Goal: Check status: Check status

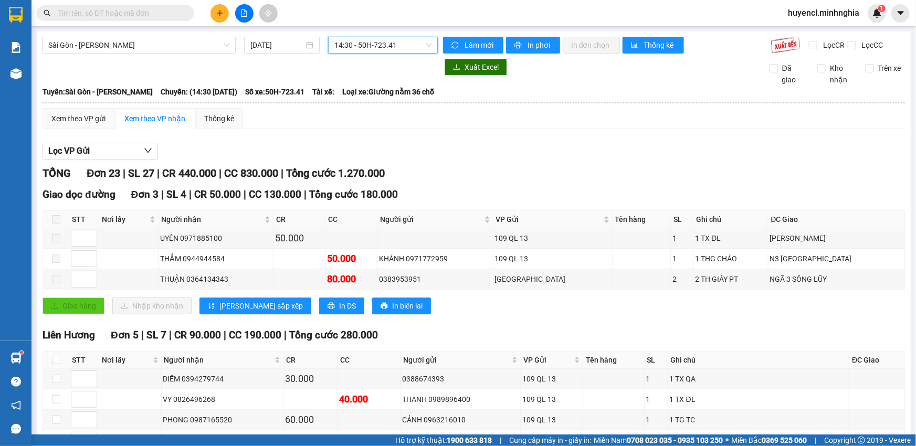
click at [388, 46] on span "14:30 - 50H-723.41" at bounding box center [383, 45] width 97 height 16
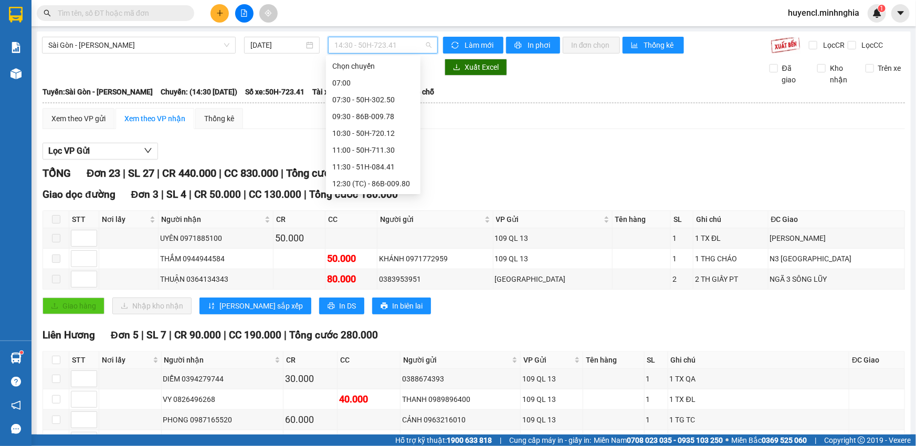
click at [406, 53] on span "14:30 - 50H-723.41" at bounding box center [383, 45] width 97 height 16
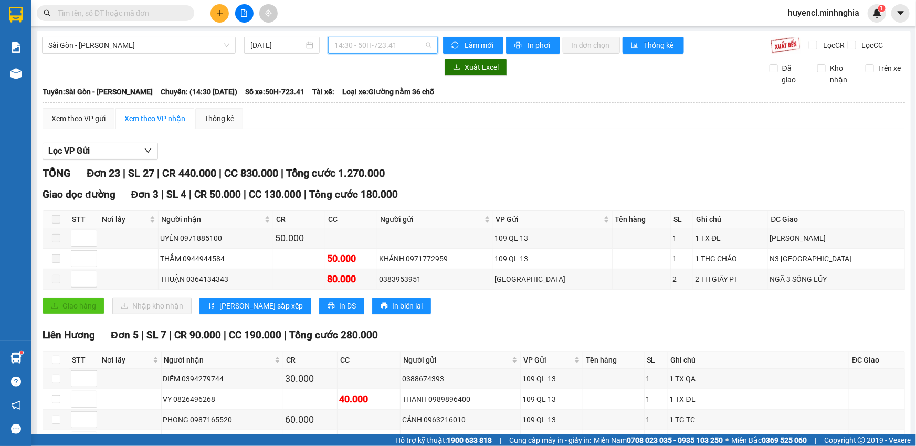
click at [354, 51] on span "14:30 - 50H-723.41" at bounding box center [383, 45] width 97 height 16
click at [399, 41] on span "14:30 - 50H-723.41" at bounding box center [383, 45] width 97 height 16
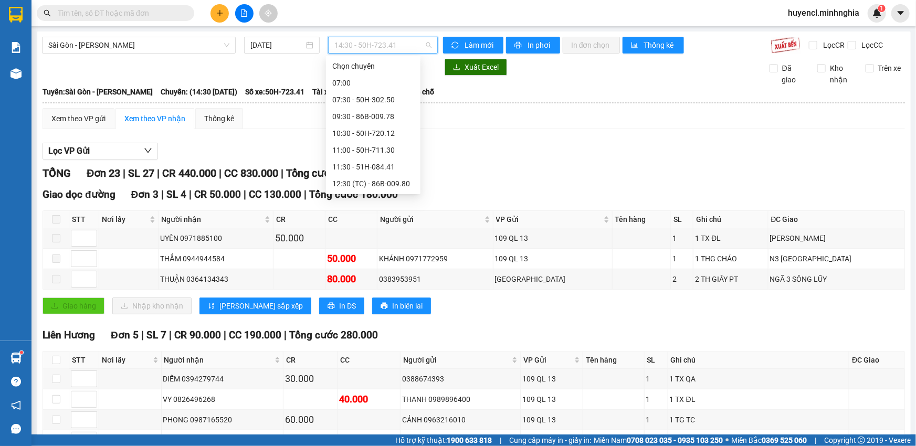
click at [392, 212] on div "16:00 - 50H-368.19" at bounding box center [373, 218] width 82 height 12
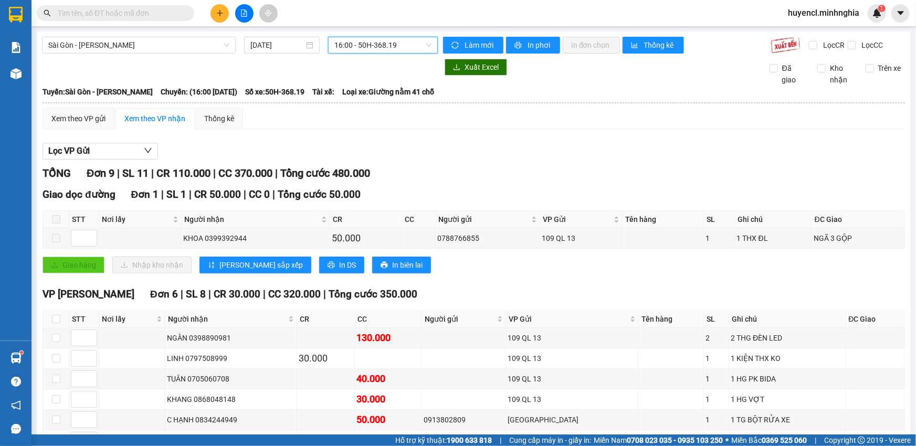
drag, startPoint x: 405, startPoint y: 57, endPoint x: 405, endPoint y: 35, distance: 22.6
click at [405, 50] on div "[GEOGRAPHIC_DATA] - Phan Rí [DATE] 16:00 16:00 - 50H-368.19 Làm mới In phơi In …" at bounding box center [474, 366] width 874 height 668
click at [405, 35] on div "[GEOGRAPHIC_DATA] - Phan Rí [DATE] 16:00 - 50H-368.19 Làm mới In phơi In đơn ch…" at bounding box center [474, 366] width 874 height 668
click at [408, 48] on span "16:00 - 50H-368.19" at bounding box center [383, 45] width 97 height 16
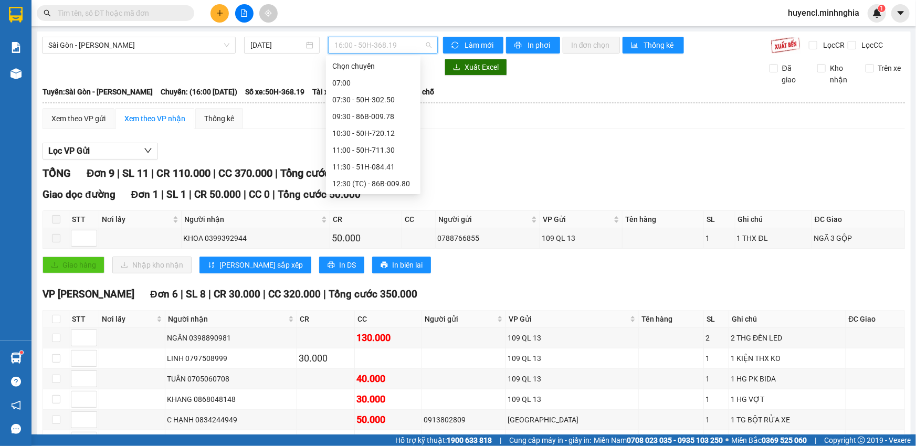
click at [394, 262] on div "21:00 - 50H-350.51" at bounding box center [373, 268] width 82 height 12
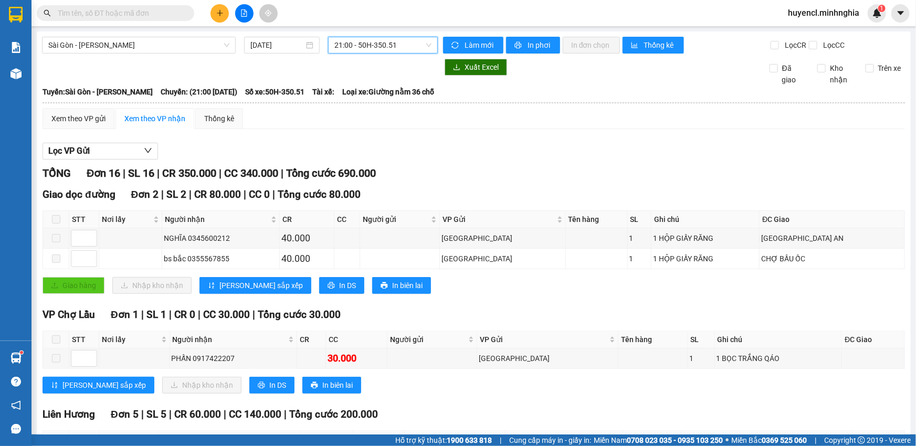
click at [364, 45] on span "21:00 - 50H-350.51" at bounding box center [383, 45] width 97 height 16
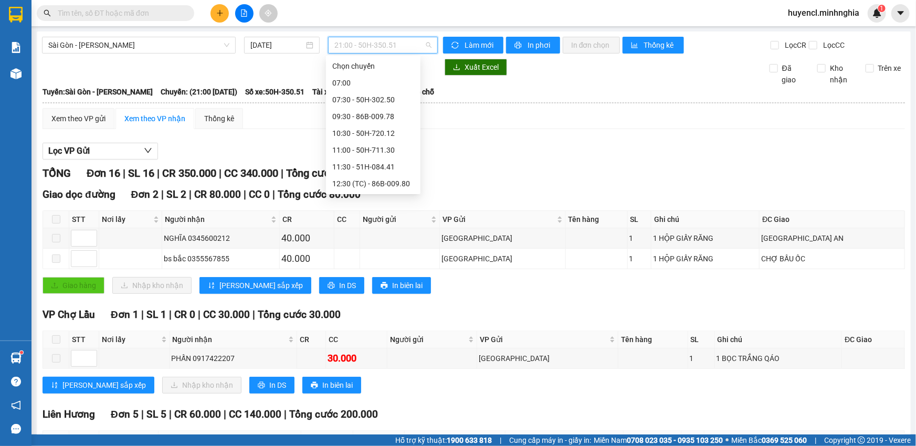
click at [398, 226] on div "17:00 (TC) - 50H-293.85" at bounding box center [373, 234] width 95 height 17
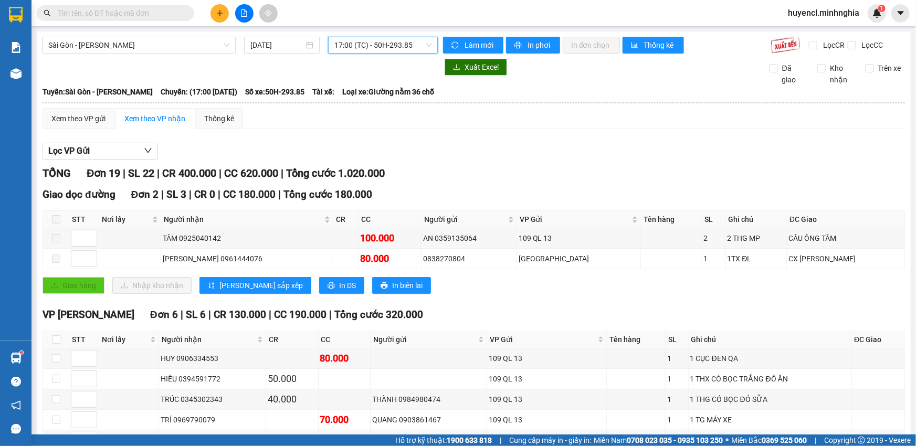
click at [392, 43] on span "17:00 (TC) - 50H-293.85" at bounding box center [383, 45] width 97 height 16
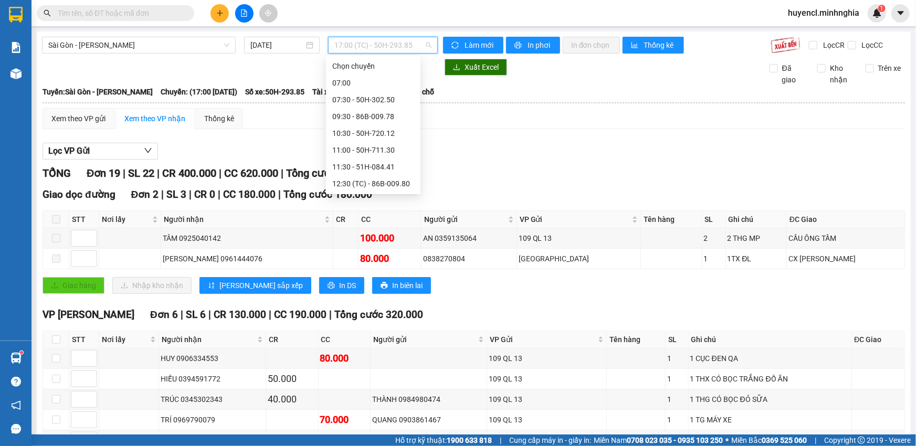
click at [398, 262] on div "21:00 - 50H-350.51" at bounding box center [373, 268] width 82 height 12
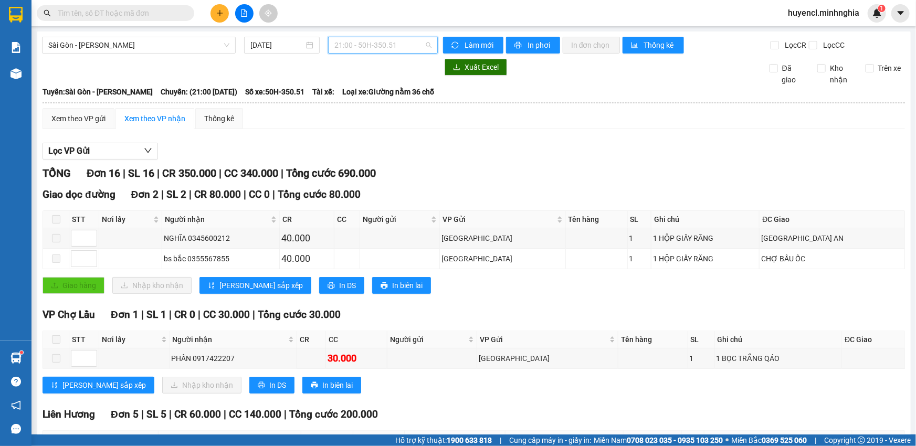
click at [410, 42] on span "21:00 - 50H-350.51" at bounding box center [383, 45] width 97 height 16
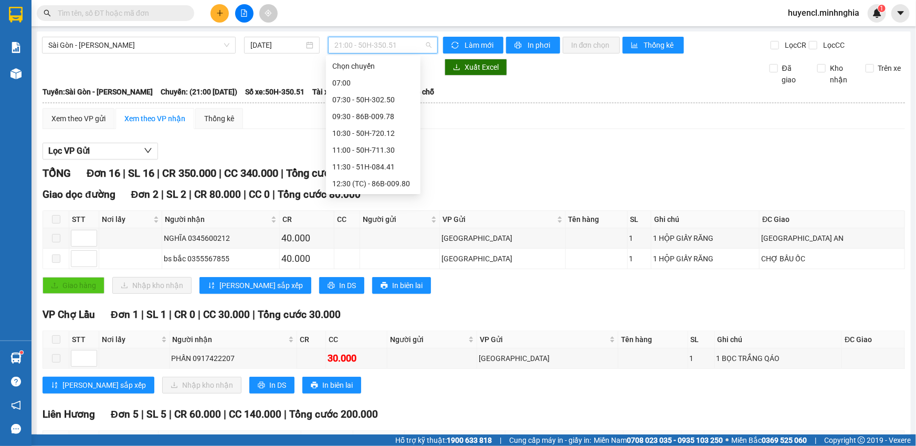
click at [377, 279] on div "21:30 - 50H-363.64" at bounding box center [373, 285] width 82 height 12
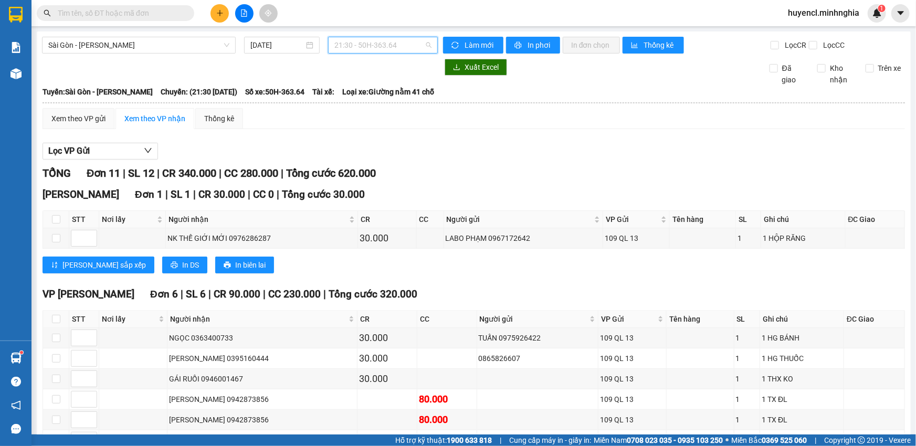
click at [392, 48] on span "21:30 - 50H-363.64" at bounding box center [383, 45] width 97 height 16
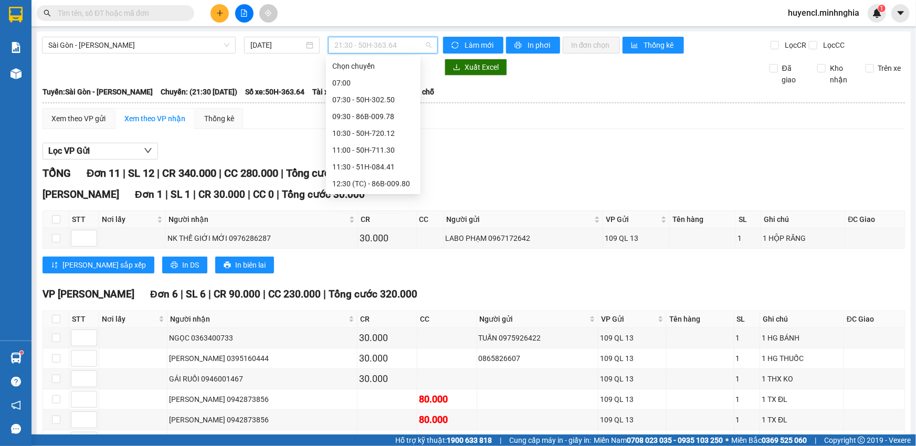
click at [390, 296] on div "22:00 - 50H-302.50" at bounding box center [373, 302] width 82 height 12
